Goal: Task Accomplishment & Management: Use online tool/utility

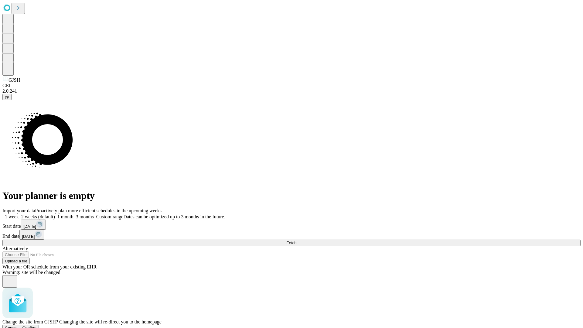
click at [37, 325] on span "Confirm" at bounding box center [29, 327] width 14 height 5
click at [19, 214] on label "1 week" at bounding box center [10, 216] width 16 height 5
click at [296, 240] on span "Fetch" at bounding box center [291, 242] width 10 height 5
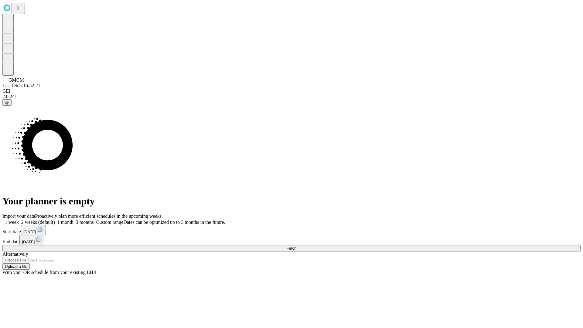
click at [296, 246] on span "Fetch" at bounding box center [291, 248] width 10 height 5
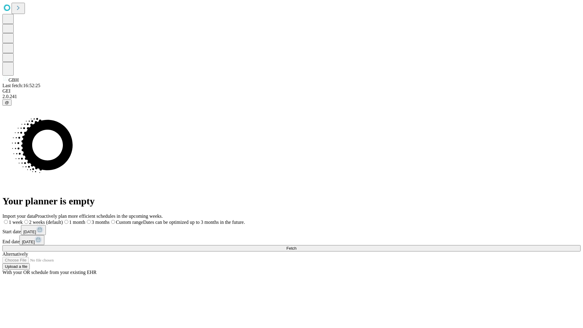
click at [23, 220] on label "1 week" at bounding box center [12, 222] width 20 height 5
click at [296, 246] on span "Fetch" at bounding box center [291, 248] width 10 height 5
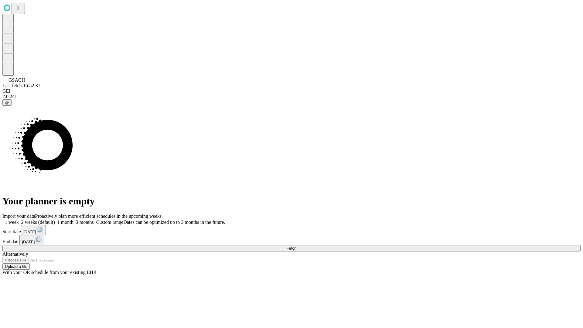
click at [296, 246] on span "Fetch" at bounding box center [291, 248] width 10 height 5
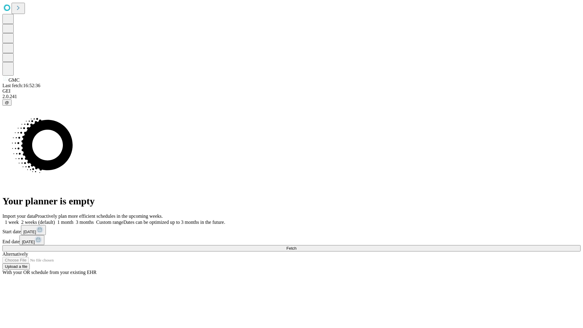
click at [19, 220] on label "1 week" at bounding box center [10, 222] width 16 height 5
click at [296, 246] on span "Fetch" at bounding box center [291, 248] width 10 height 5
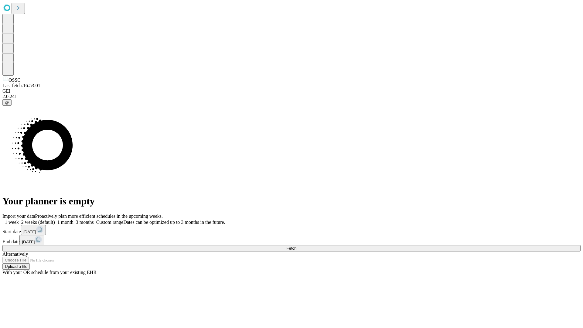
click at [19, 220] on label "1 week" at bounding box center [10, 222] width 16 height 5
click at [296, 246] on span "Fetch" at bounding box center [291, 248] width 10 height 5
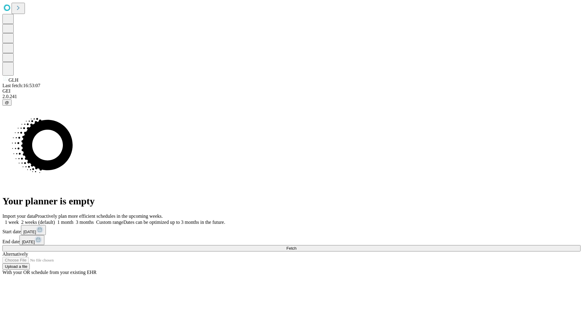
click at [19, 220] on label "1 week" at bounding box center [10, 222] width 16 height 5
click at [296, 246] on span "Fetch" at bounding box center [291, 248] width 10 height 5
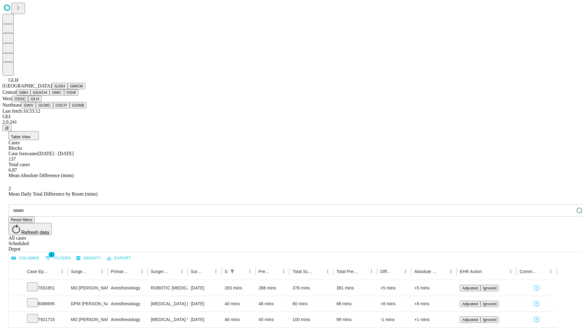
click at [36, 108] on button "GWV" at bounding box center [28, 105] width 15 height 6
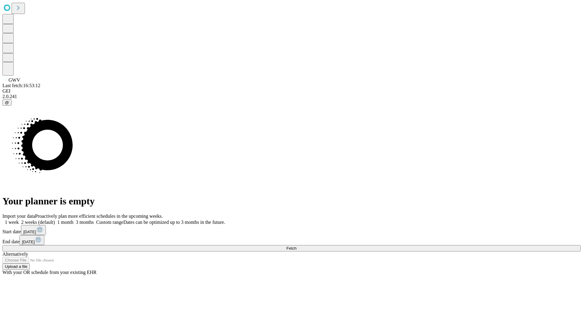
click at [296, 246] on span "Fetch" at bounding box center [291, 248] width 10 height 5
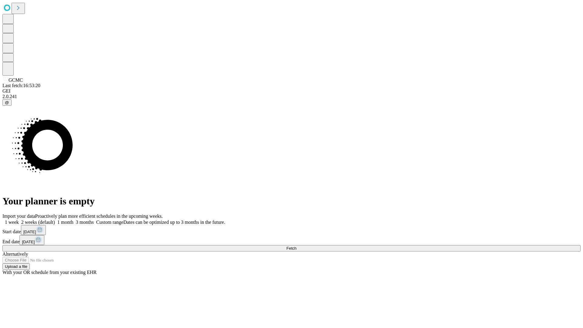
click at [19, 220] on label "1 week" at bounding box center [10, 222] width 16 height 5
click at [296, 246] on span "Fetch" at bounding box center [291, 248] width 10 height 5
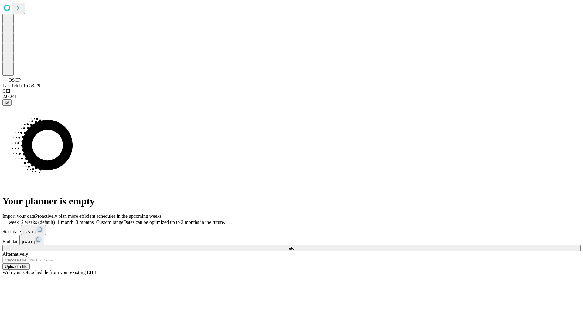
click at [19, 220] on label "1 week" at bounding box center [10, 222] width 16 height 5
click at [296, 246] on span "Fetch" at bounding box center [291, 248] width 10 height 5
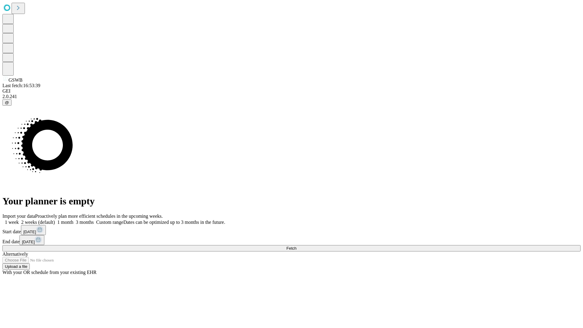
click at [19, 220] on label "1 week" at bounding box center [10, 222] width 16 height 5
click at [296, 246] on span "Fetch" at bounding box center [291, 248] width 10 height 5
